Goal: Task Accomplishment & Management: Use online tool/utility

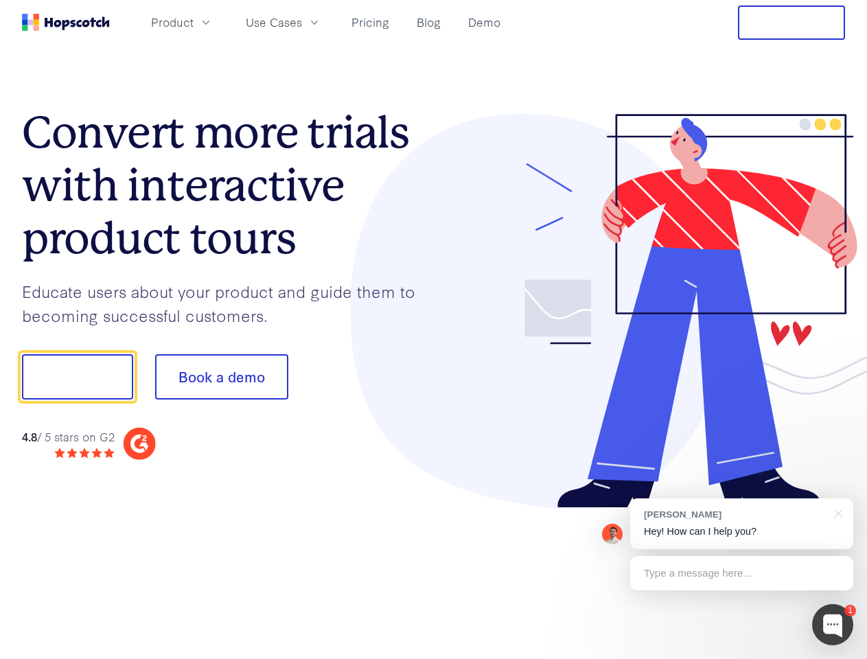
click at [434, 330] on div at bounding box center [640, 311] width 412 height 395
click at [194, 22] on span "Product" at bounding box center [172, 22] width 43 height 17
click at [302, 22] on span "Use Cases" at bounding box center [274, 22] width 56 height 17
click at [792, 23] on button "Free Trial" at bounding box center [791, 22] width 107 height 34
click at [77, 377] on button "Show me!" at bounding box center [77, 376] width 111 height 45
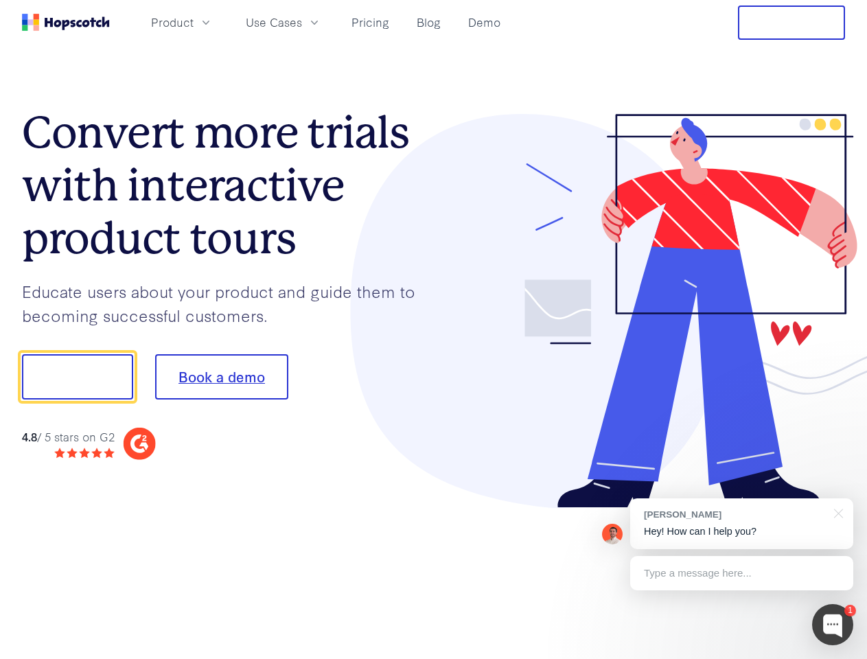
click at [221, 377] on button "Book a demo" at bounding box center [221, 376] width 133 height 45
click at [833, 625] on div at bounding box center [832, 624] width 41 height 41
click at [742, 524] on div "[PERSON_NAME] Hey! How can I help you?" at bounding box center [741, 524] width 223 height 51
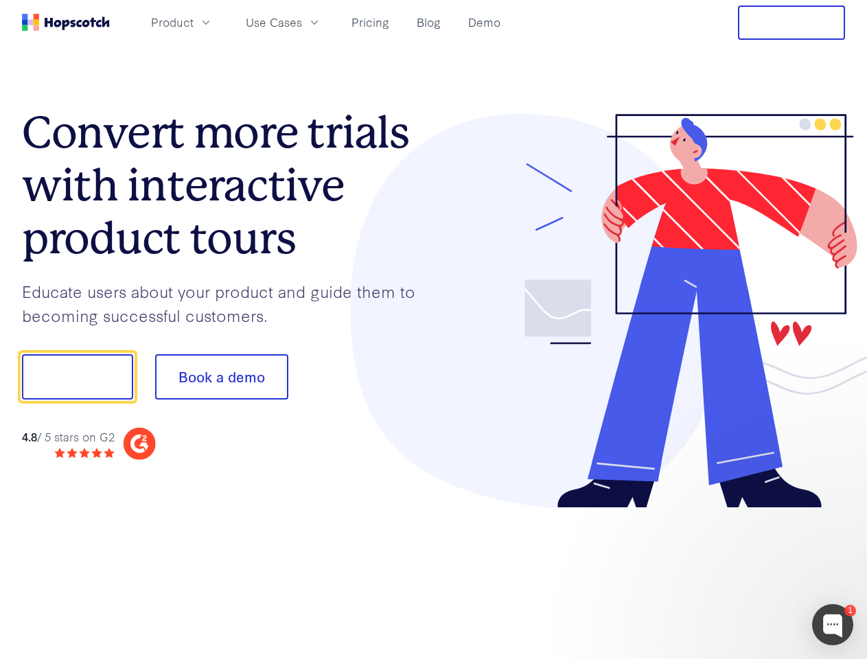
click at [836, 512] on div at bounding box center [724, 467] width 257 height 274
click at [742, 573] on div at bounding box center [724, 467] width 257 height 274
